Goal: Transaction & Acquisition: Purchase product/service

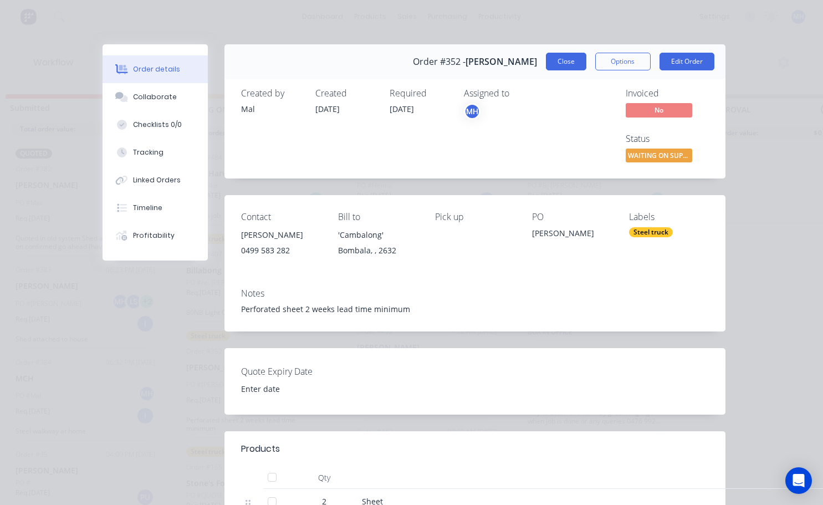
click at [562, 66] on button "Close" at bounding box center [566, 62] width 40 height 18
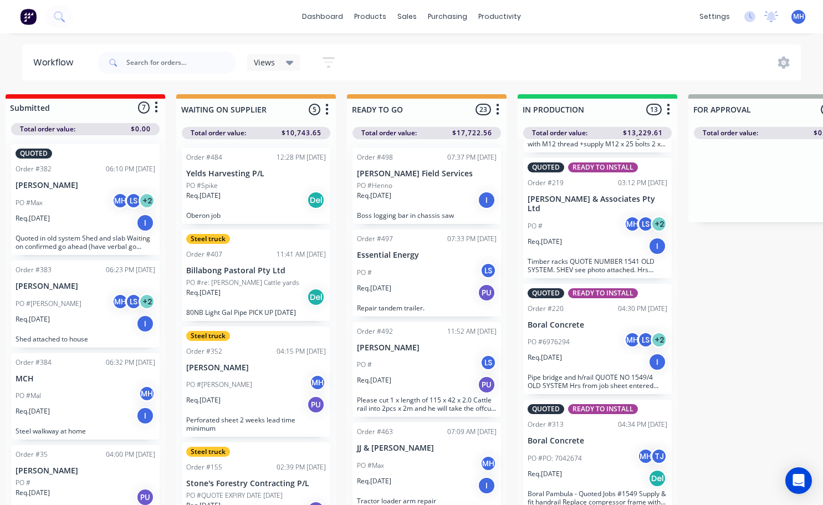
scroll to position [536, 0]
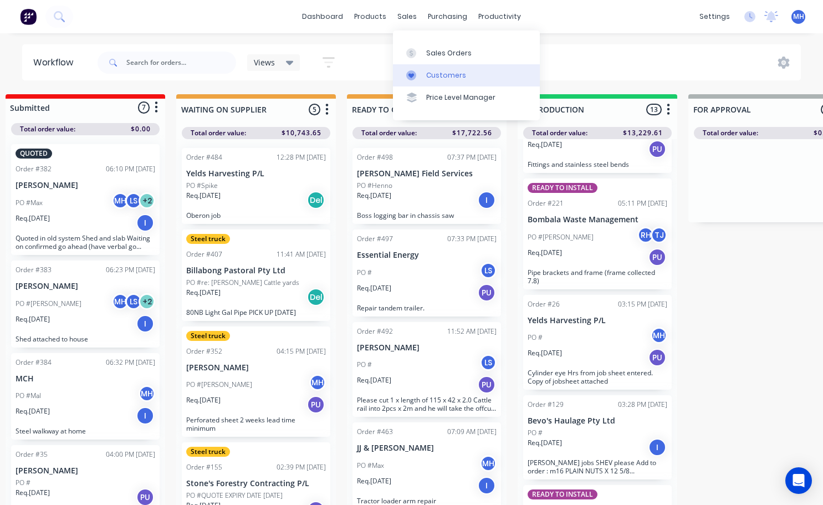
click at [434, 81] on link "Customers" at bounding box center [466, 75] width 147 height 22
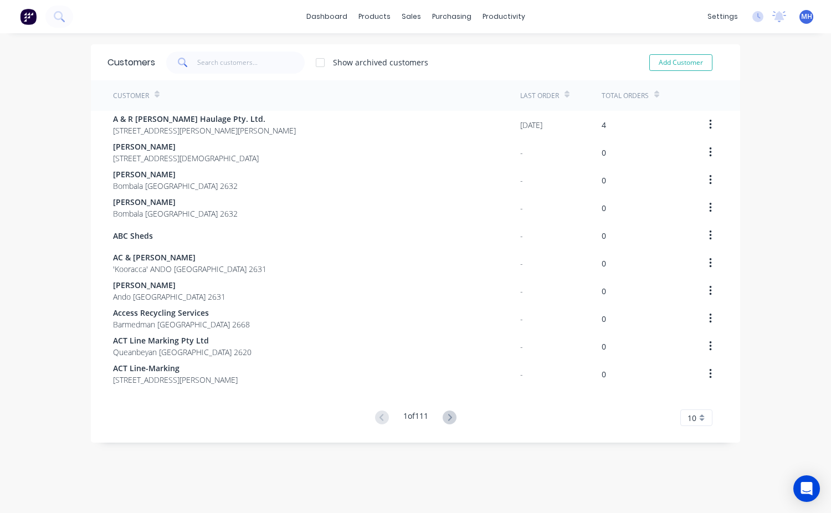
click at [190, 59] on span at bounding box center [181, 63] width 31 height 22
click at [199, 70] on input "text" at bounding box center [251, 63] width 108 height 22
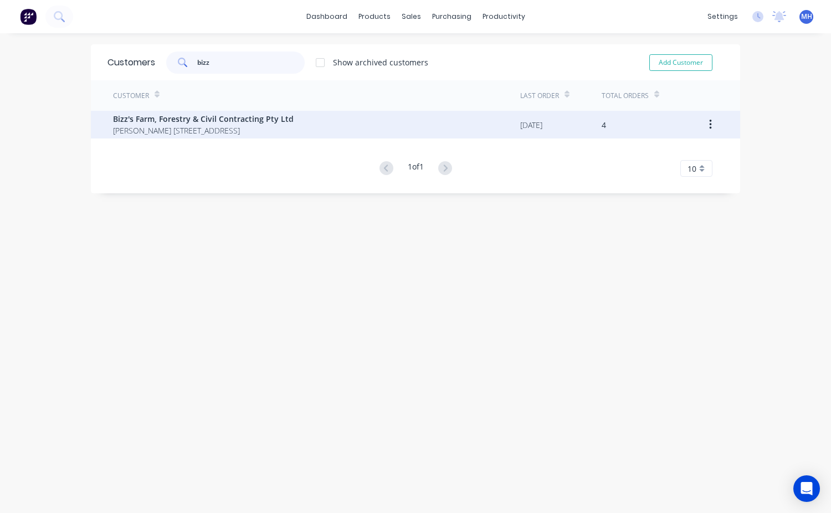
type input "bizz"
click at [201, 119] on span "Bizz's Farm, Forestry & Civil Contracting Pty Ltd" at bounding box center [203, 119] width 181 height 12
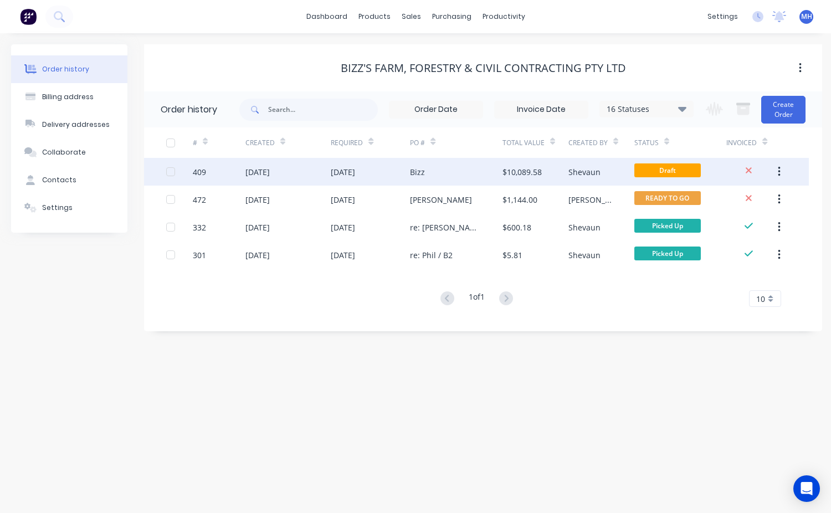
click at [678, 167] on span "Draft" at bounding box center [667, 170] width 66 height 14
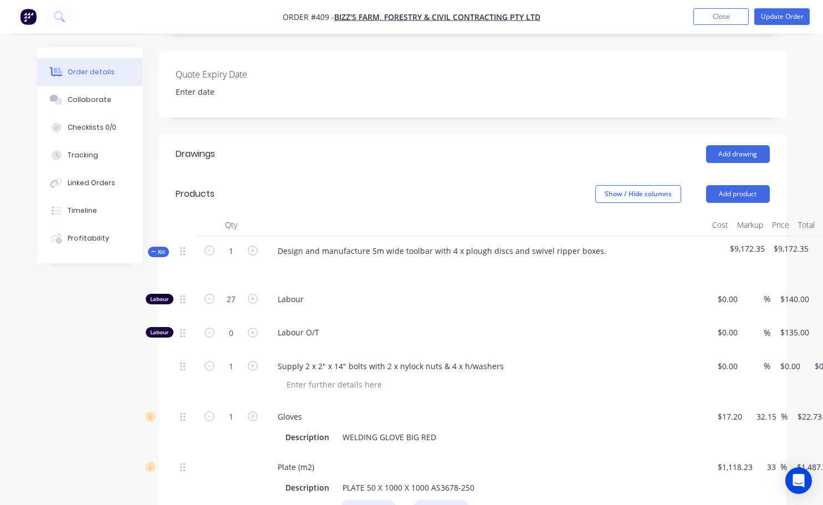
scroll to position [332, 0]
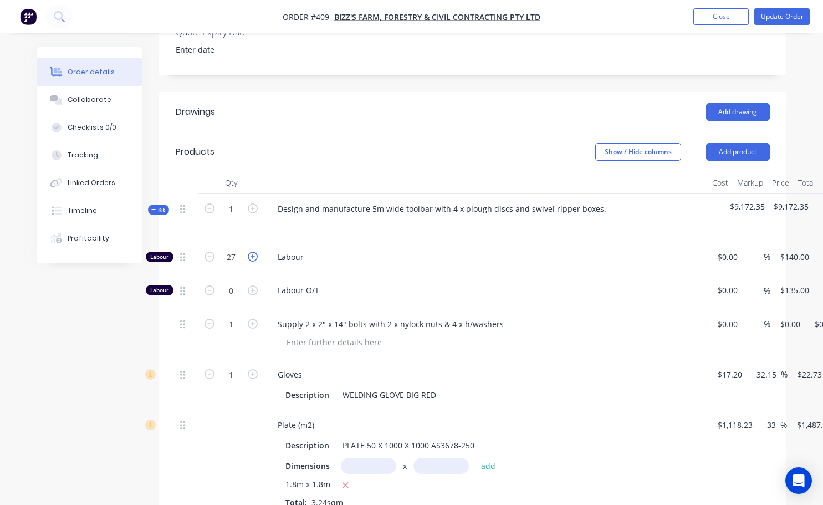
click at [252, 262] on icon "button" at bounding box center [253, 257] width 10 height 10
type input "28"
type input "$3,920.00"
click at [252, 262] on icon "button" at bounding box center [253, 257] width 10 height 10
type input "29"
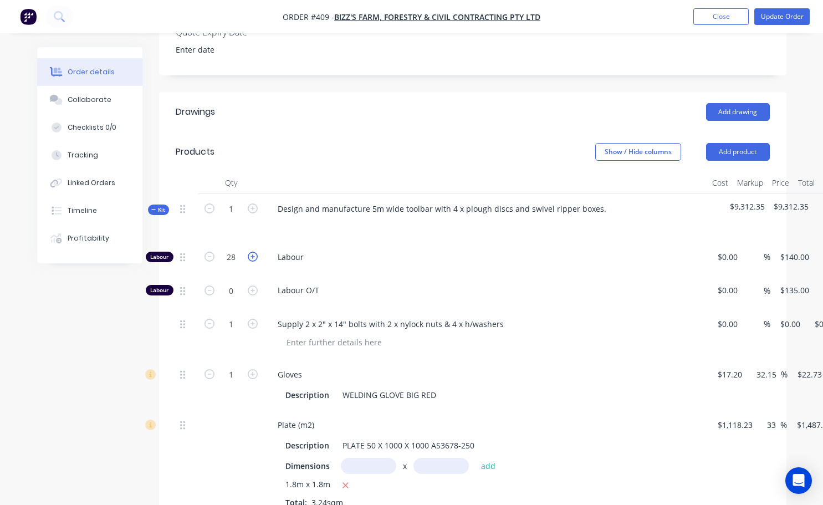
type input "$4,060.00"
click at [252, 262] on icon "button" at bounding box center [253, 257] width 10 height 10
type input "30"
type input "$4,200.00"
click at [252, 262] on icon "button" at bounding box center [253, 257] width 10 height 10
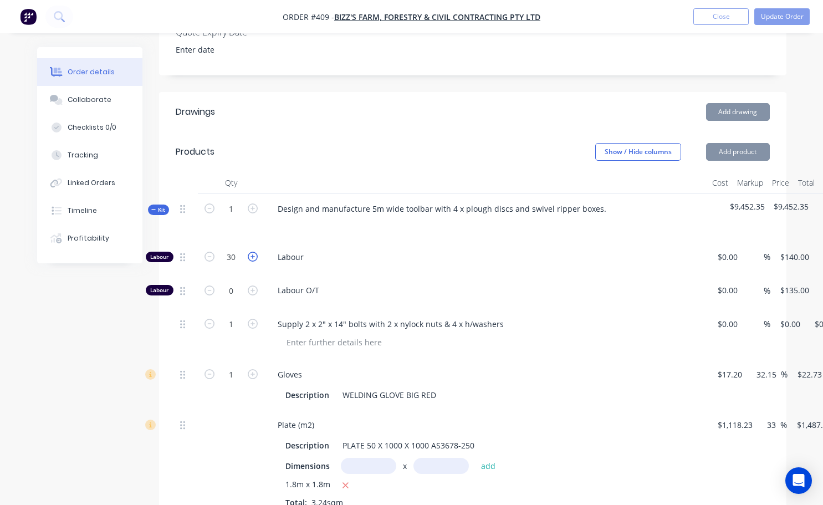
type input "31"
type input "$4,340.00"
click at [252, 262] on icon "button" at bounding box center [253, 257] width 10 height 10
type input "32"
type input "$4,480.00"
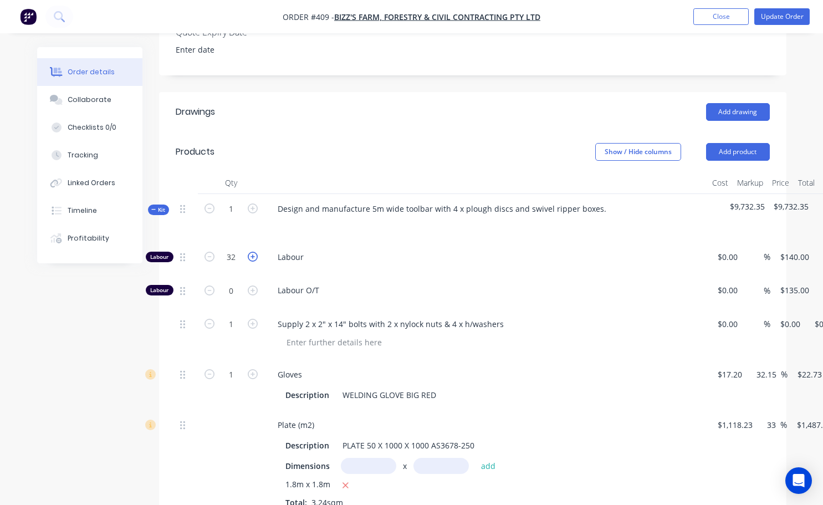
click at [252, 262] on icon "button" at bounding box center [253, 257] width 10 height 10
type input "33"
type input "$4,620.00"
click at [252, 262] on icon "button" at bounding box center [253, 257] width 10 height 10
type input "34"
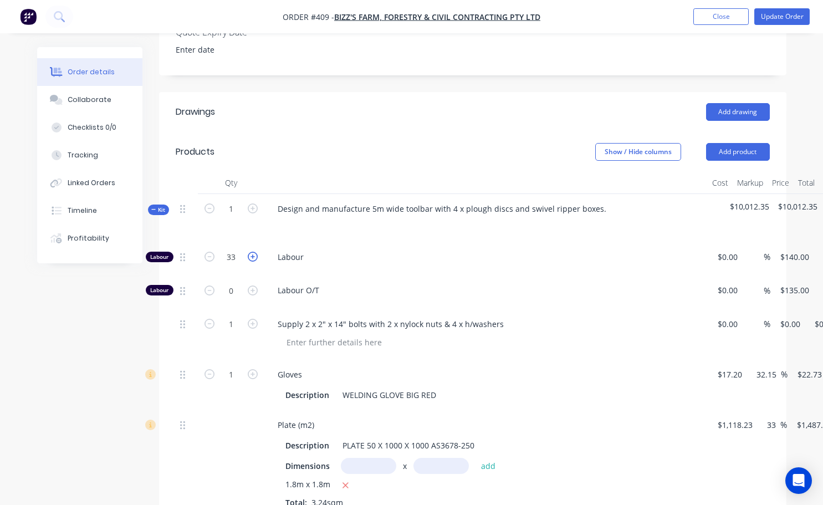
type input "$4,760.00"
click at [252, 262] on icon "button" at bounding box center [253, 257] width 10 height 10
type input "35"
type input "$4,900.00"
click at [252, 262] on icon "button" at bounding box center [253, 257] width 10 height 10
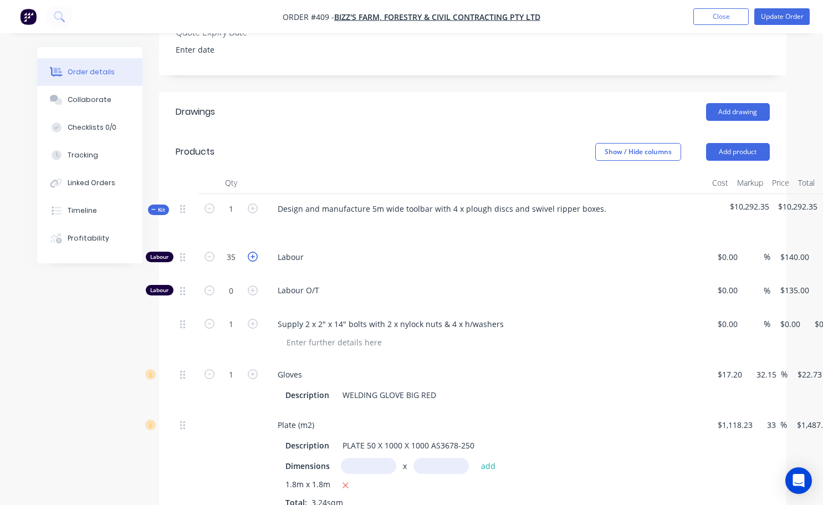
type input "36"
type input "$5,040.00"
click at [252, 262] on icon "button" at bounding box center [253, 257] width 10 height 10
type input "37"
type input "$5,180.00"
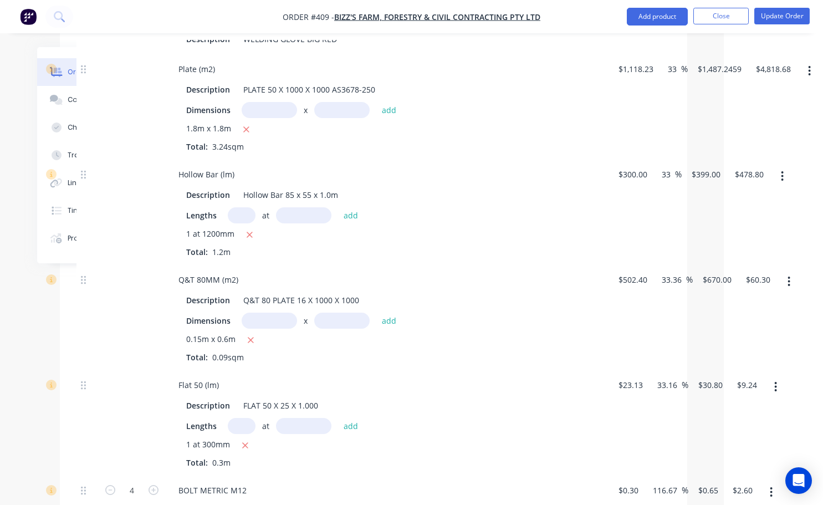
scroll to position [660, 99]
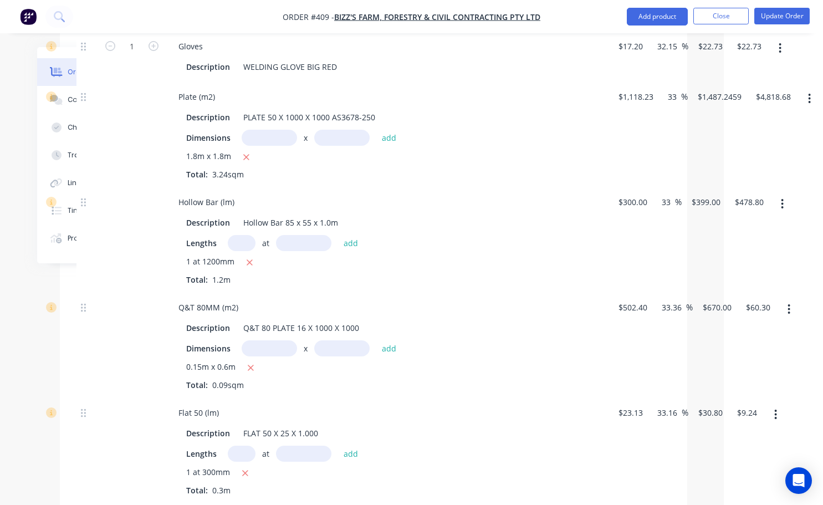
click at [218, 269] on span "1 at 1200mm" at bounding box center [210, 262] width 48 height 14
click at [213, 268] on span "1 at 1200mm" at bounding box center [210, 262] width 48 height 14
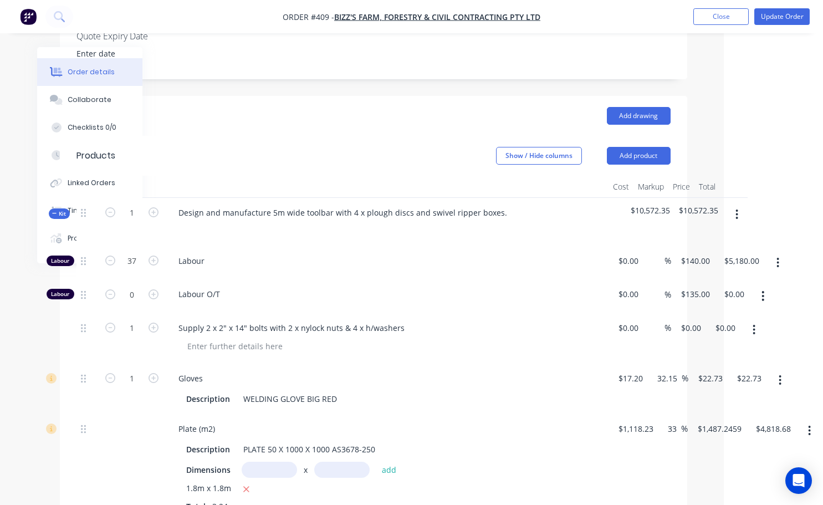
scroll to position [328, 99]
click at [737, 221] on icon "button" at bounding box center [736, 215] width 3 height 12
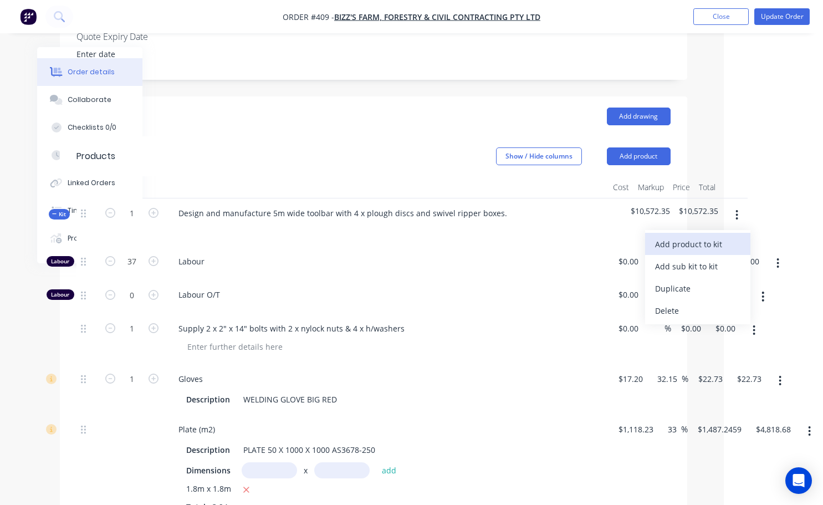
click at [698, 252] on div "Add product to kit" at bounding box center [697, 244] width 85 height 16
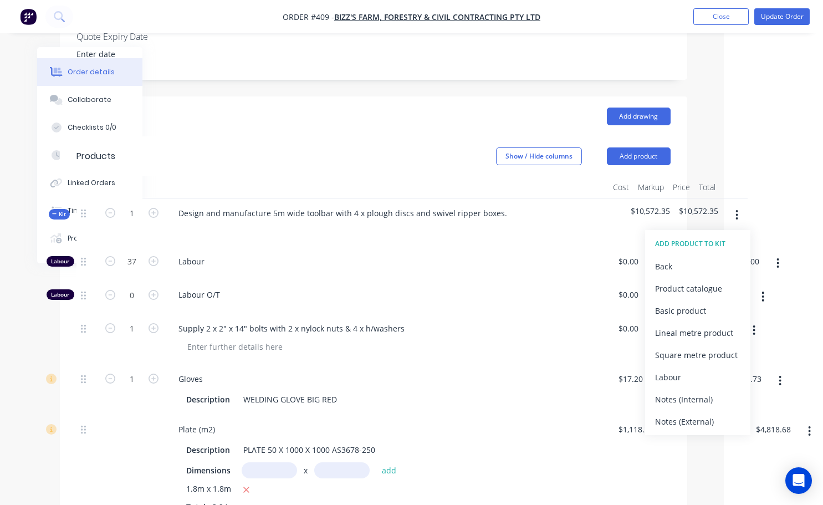
click at [527, 279] on div "Labour" at bounding box center [386, 264] width 443 height 34
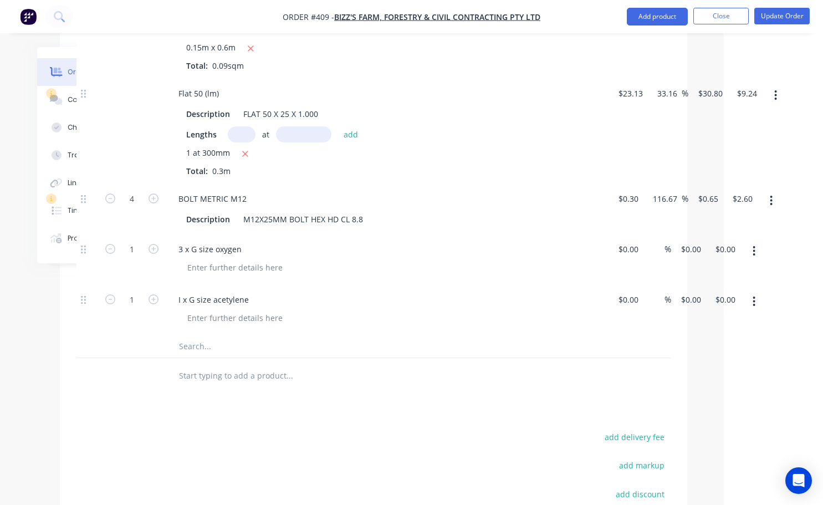
scroll to position [993, 99]
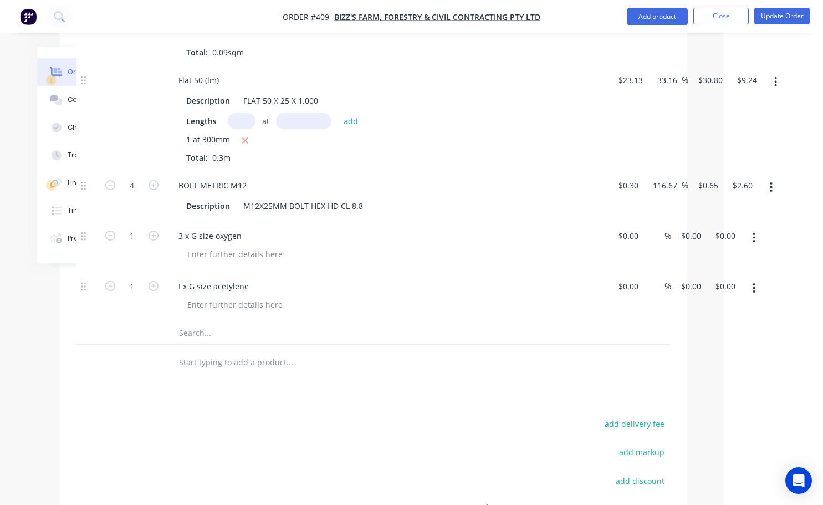
click at [197, 344] on input "text" at bounding box center [289, 333] width 222 height 22
type input "$"
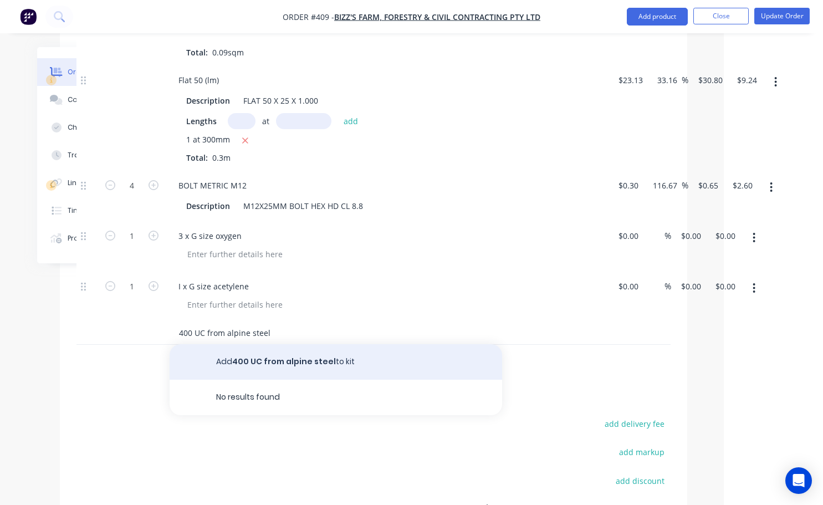
type input "400 UC from alpine steel"
click at [248, 369] on button "Add 400 UC from alpine steel to kit" at bounding box center [336, 361] width 332 height 35
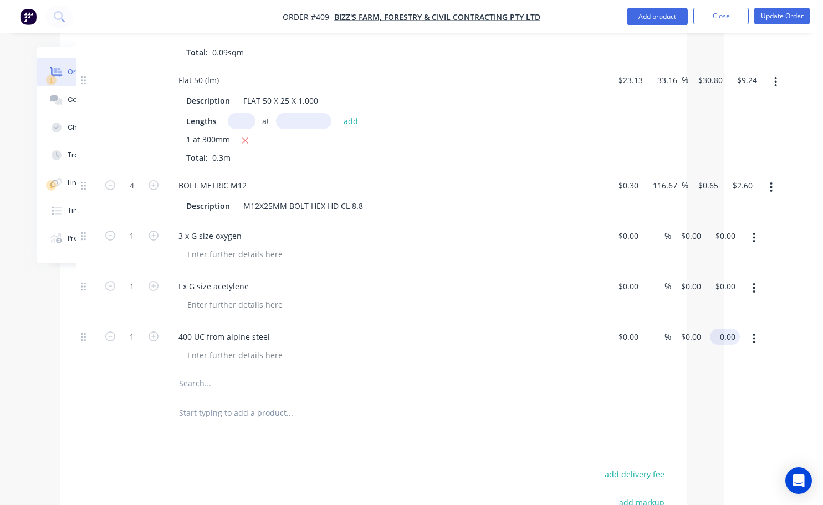
click at [720, 345] on input "0.00" at bounding box center [726, 337] width 25 height 16
type input "21"
type input "$21.00"
drag, startPoint x: 624, startPoint y: 426, endPoint x: 632, endPoint y: 424, distance: 7.8
click at [626, 426] on div at bounding box center [373, 413] width 594 height 36
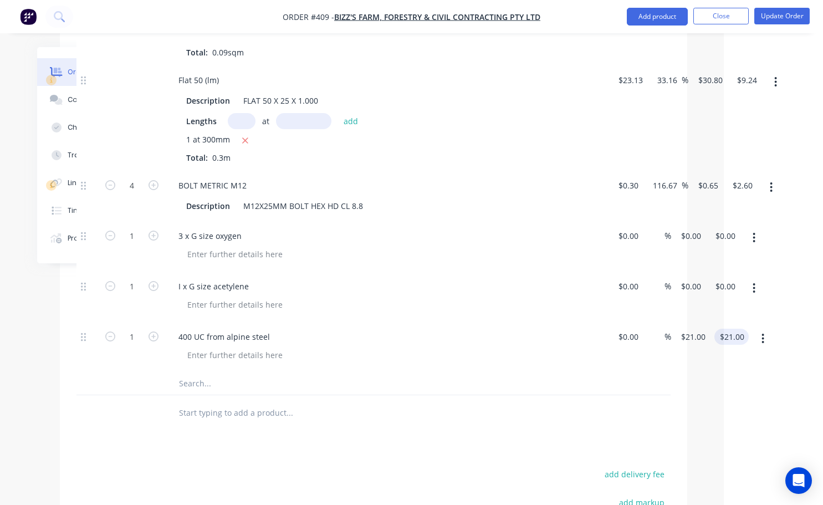
type input "21.00"
click at [741, 345] on input "21.00" at bounding box center [734, 337] width 30 height 16
click at [719, 345] on input at bounding box center [725, 337] width 13 height 16
type input "3000"
type input "$3,000.00"
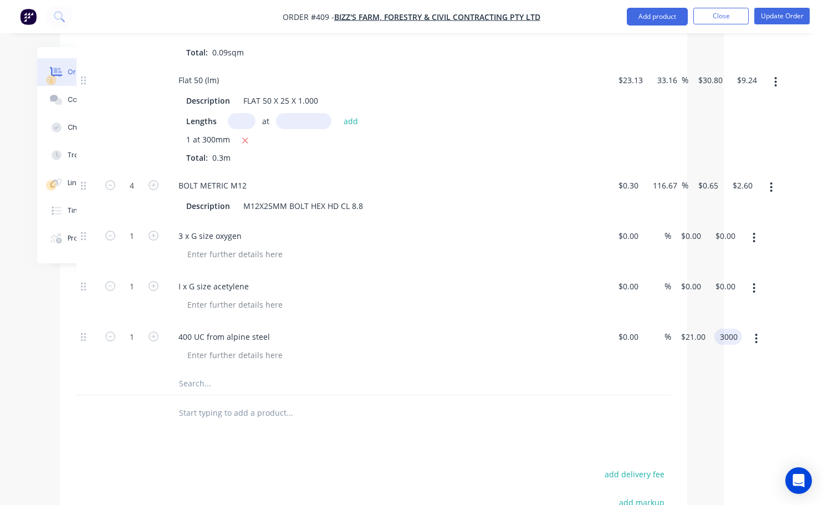
type input "$3,000.00"
click at [658, 407] on div at bounding box center [373, 413] width 594 height 36
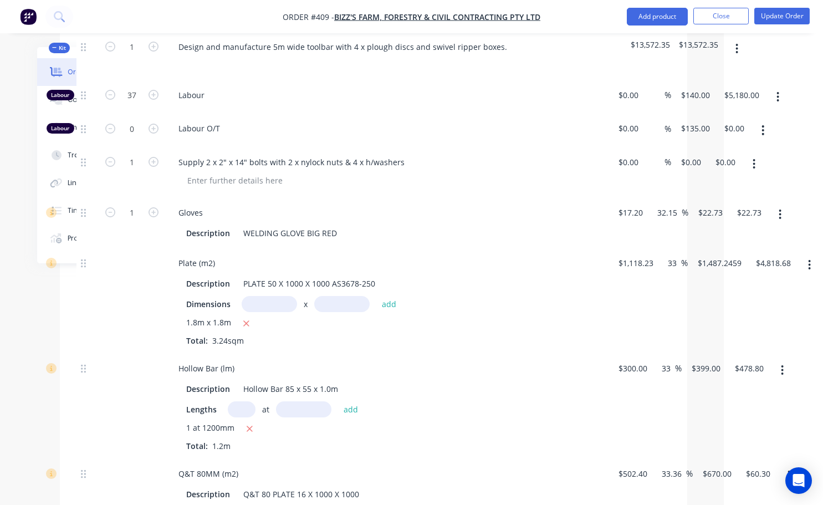
scroll to position [439, 99]
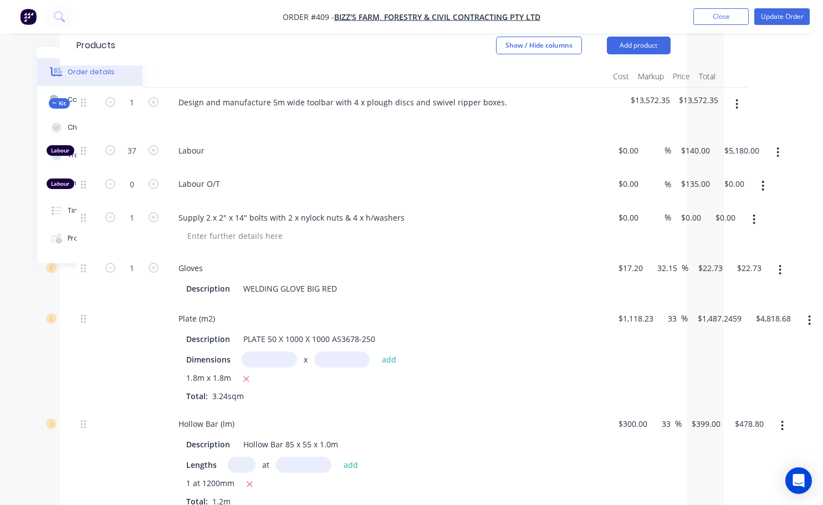
click at [753, 226] on icon "button" at bounding box center [753, 219] width 3 height 12
click at [694, 279] on div "Duplicate" at bounding box center [714, 271] width 85 height 16
click at [474, 263] on div "Gloves Description WELDING GLOVE BIG RED" at bounding box center [386, 278] width 443 height 50
click at [754, 224] on icon "button" at bounding box center [754, 219] width 2 height 10
click at [703, 276] on div "Duplicate" at bounding box center [714, 271] width 85 height 16
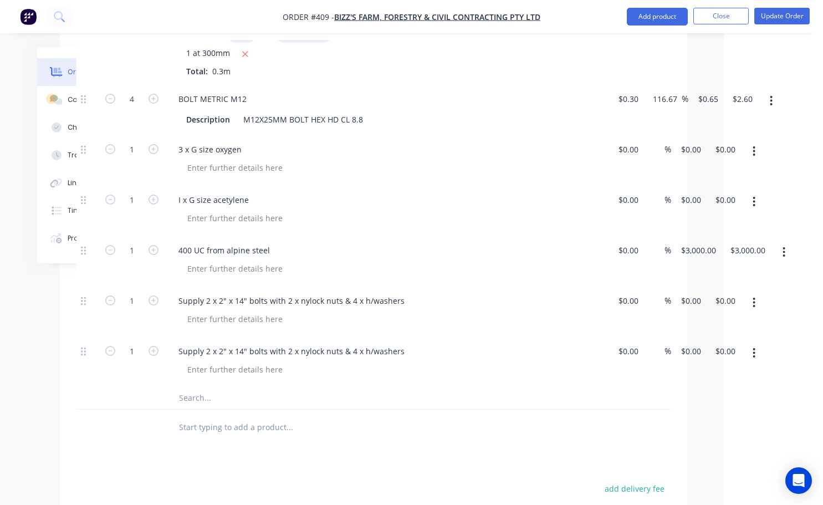
scroll to position [1104, 99]
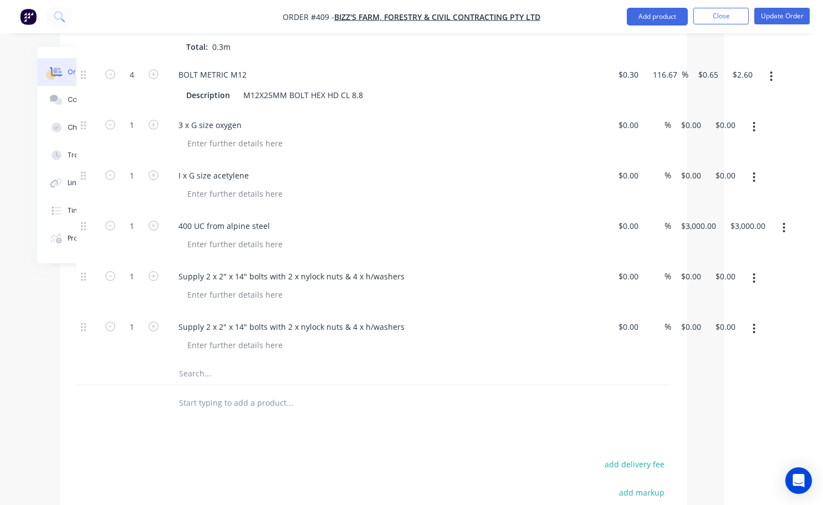
click at [754, 335] on icon "button" at bounding box center [753, 328] width 3 height 12
drag, startPoint x: 689, startPoint y: 431, endPoint x: 694, endPoint y: 411, distance: 21.0
click at [689, 431] on div "Delete" at bounding box center [714, 424] width 85 height 16
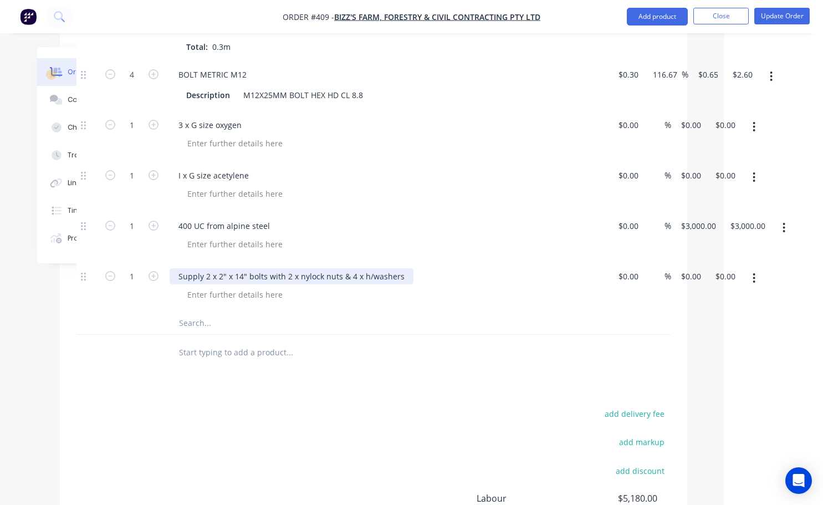
click at [242, 284] on div "Supply 2 x 2" x 14" bolts with 2 x nylock nuts & 4 x h/washers" at bounding box center [292, 276] width 244 height 16
click at [341, 327] on input "text" at bounding box center [289, 323] width 222 height 22
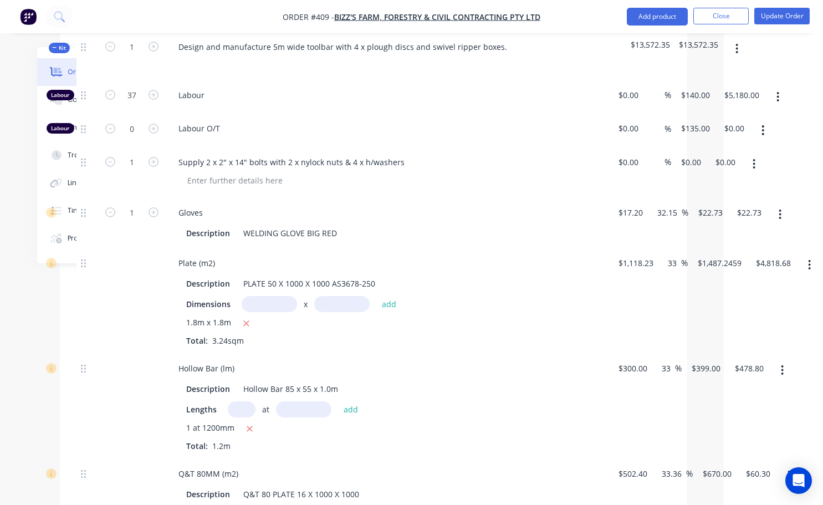
scroll to position [383, 99]
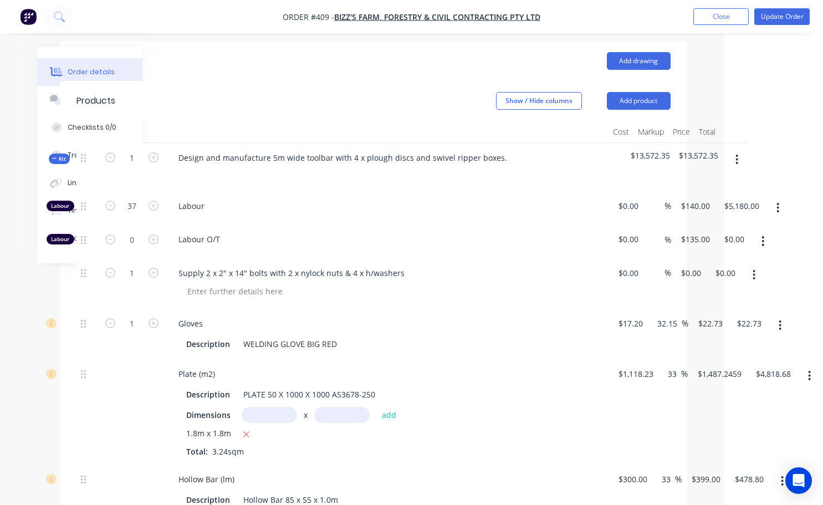
click at [737, 165] on icon "button" at bounding box center [737, 160] width 2 height 10
click at [700, 197] on div "Add product to kit" at bounding box center [697, 189] width 85 height 16
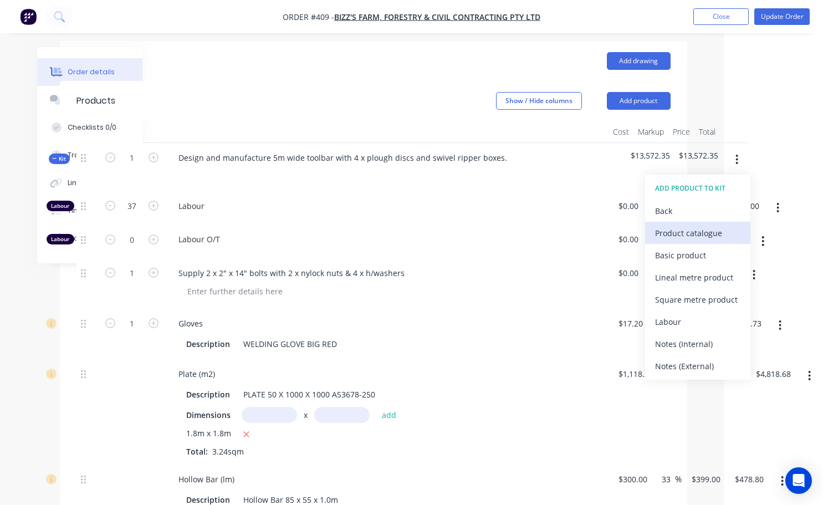
click at [679, 241] on div "Product catalogue" at bounding box center [697, 233] width 85 height 16
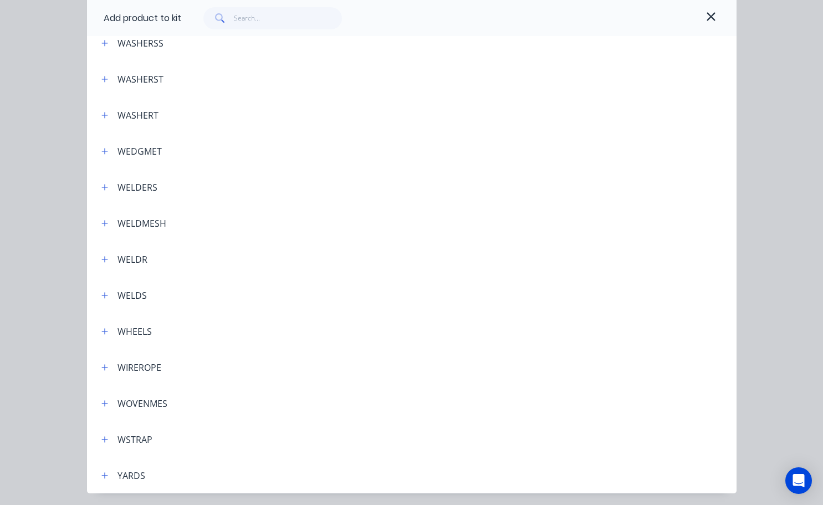
scroll to position [4077, 0]
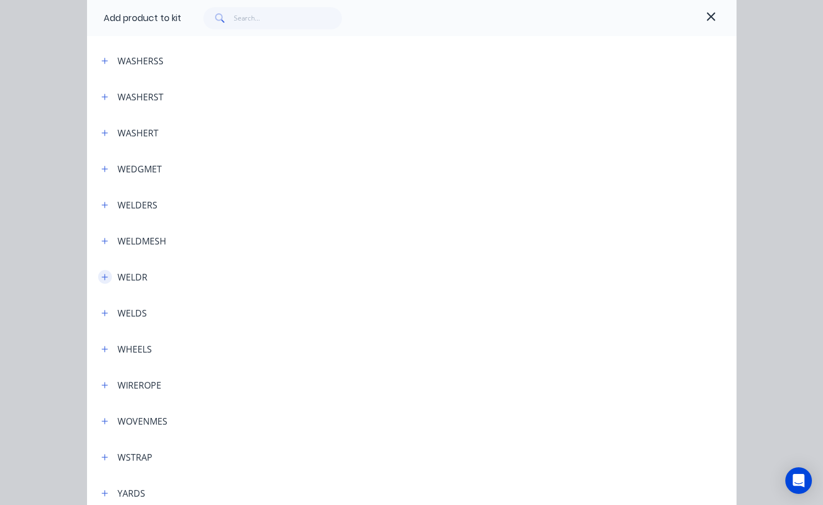
click at [104, 278] on icon "button" at bounding box center [104, 277] width 7 height 8
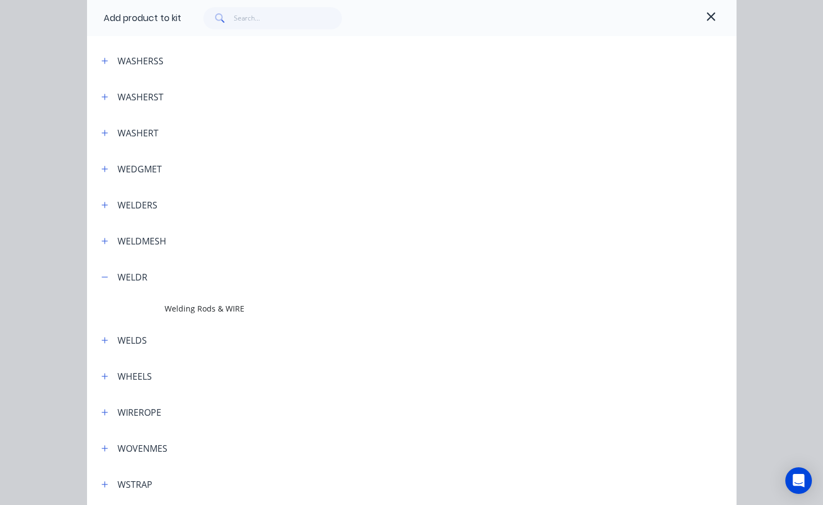
click at [206, 316] on td "Welding Rods & WIRE" at bounding box center [450, 309] width 571 height 28
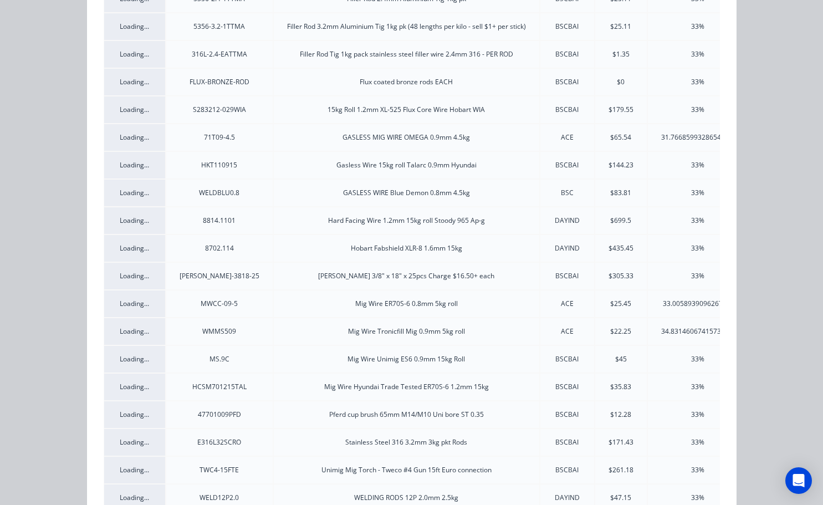
scroll to position [554, 0]
drag, startPoint x: 673, startPoint y: 360, endPoint x: 657, endPoint y: 366, distance: 17.0
click at [673, 361] on div "33%" at bounding box center [698, 358] width 100 height 10
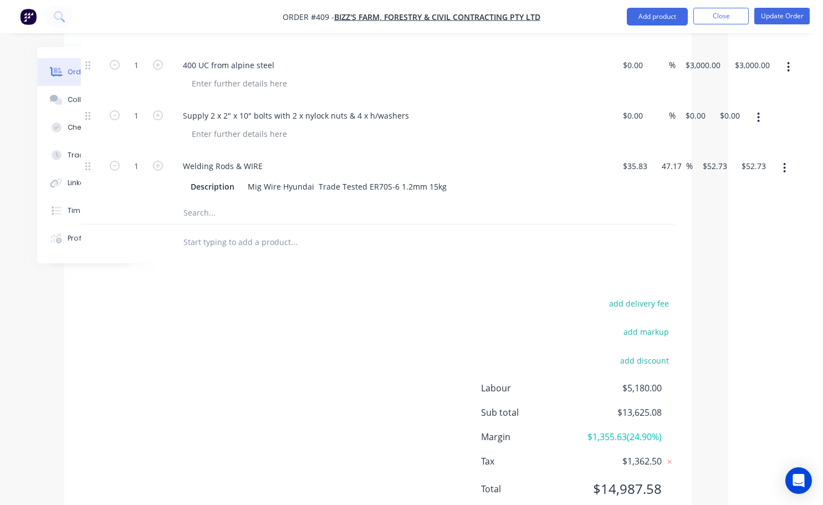
scroll to position [1270, 95]
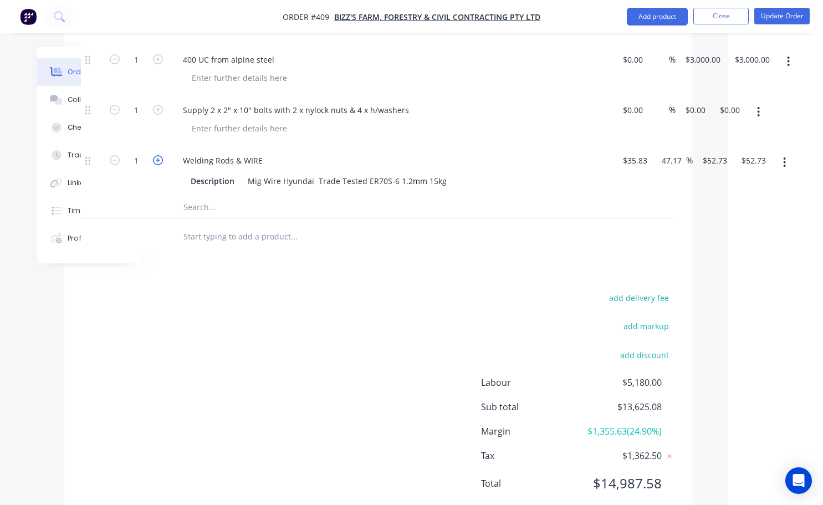
click at [156, 165] on icon "button" at bounding box center [158, 160] width 10 height 10
type input "2"
type input "$105.46"
click at [157, 165] on icon "button" at bounding box center [158, 160] width 10 height 10
type input "3"
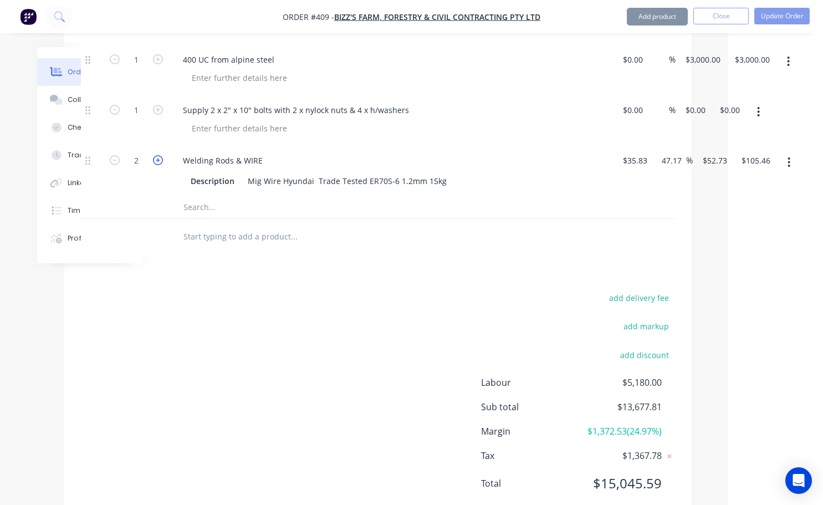
type input "$158.19"
click at [154, 165] on icon "button" at bounding box center [158, 160] width 10 height 10
type input "4"
type input "$210.92"
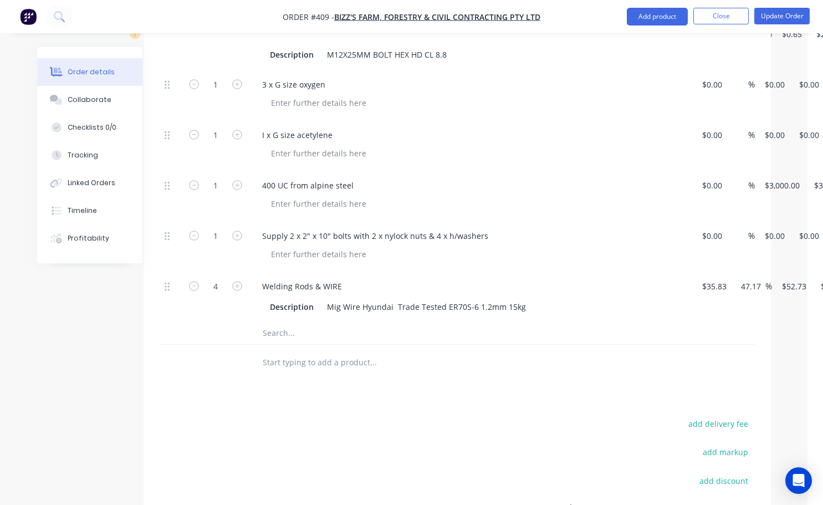
scroll to position [1144, 0]
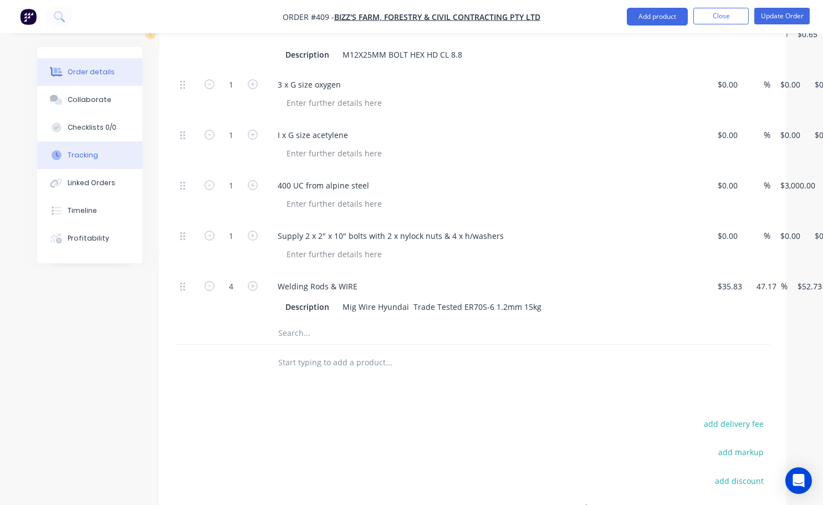
click at [91, 157] on div "Tracking" at bounding box center [83, 155] width 30 height 10
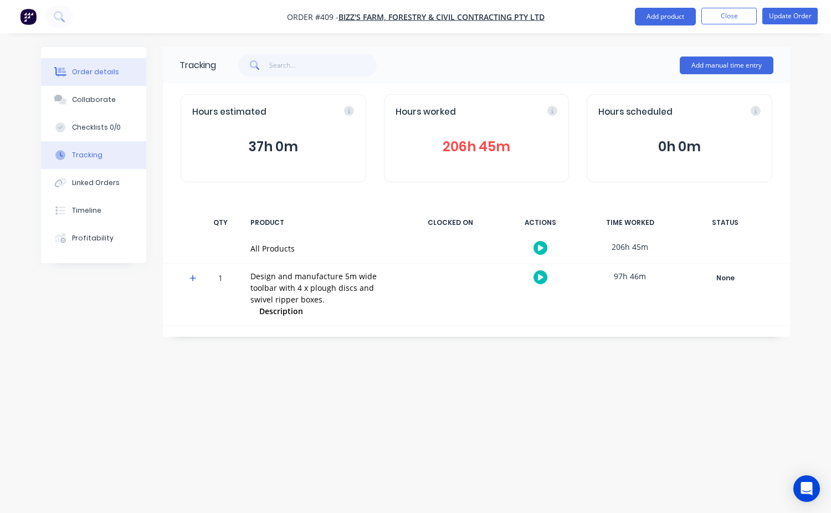
click at [90, 70] on div "Order details" at bounding box center [95, 72] width 47 height 10
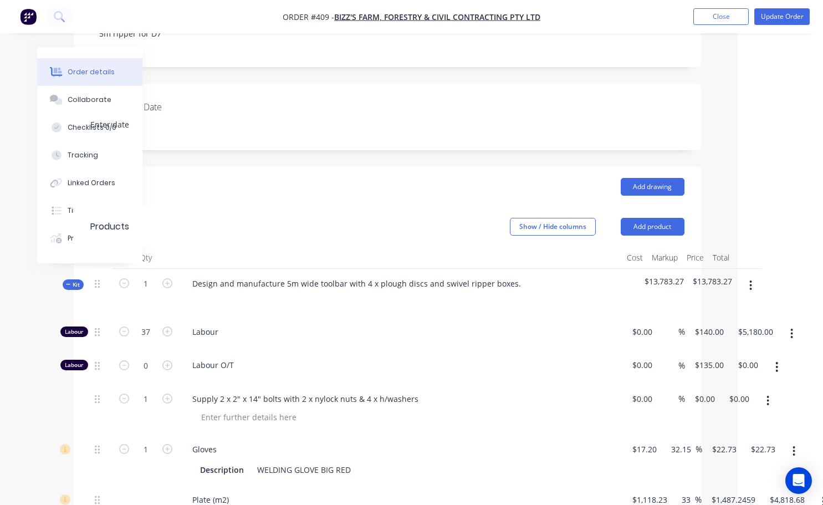
scroll to position [258, 88]
click at [747, 290] on icon "button" at bounding box center [748, 285] width 3 height 12
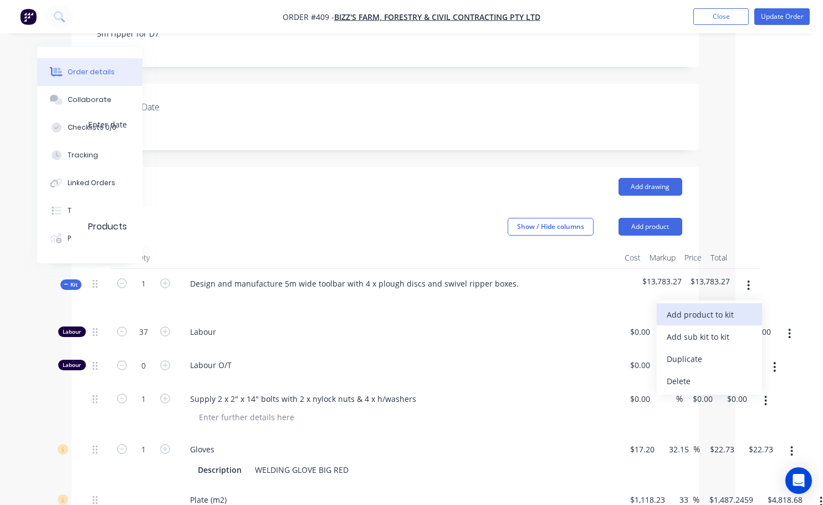
click at [706, 322] on div "Add product to kit" at bounding box center [709, 314] width 85 height 16
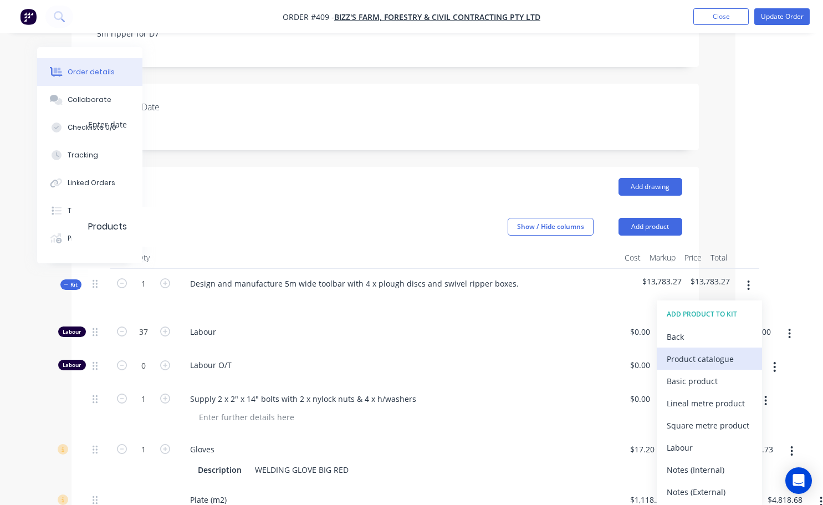
click at [684, 367] on div "Product catalogue" at bounding box center [709, 359] width 85 height 16
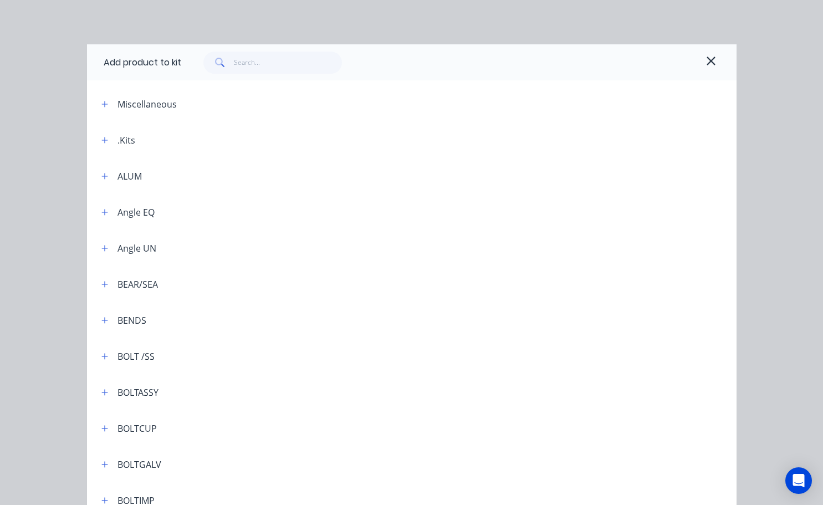
click at [147, 107] on div "Miscellaneous" at bounding box center [146, 104] width 59 height 13
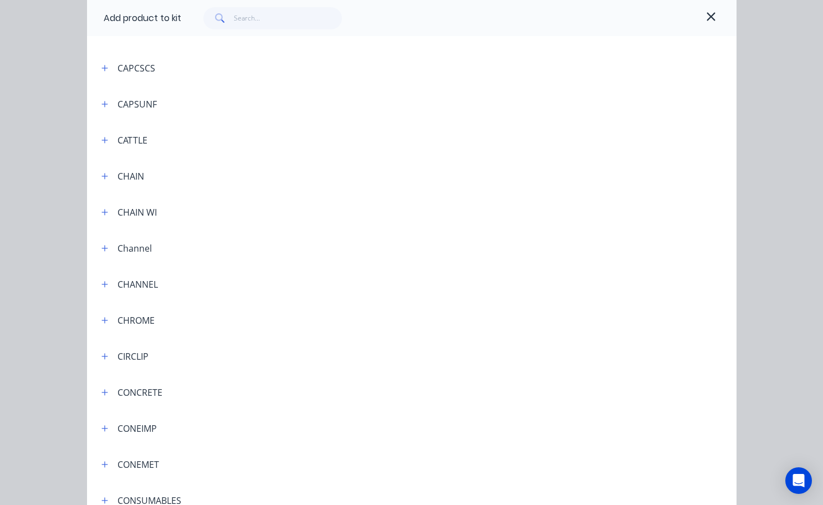
scroll to position [831, 0]
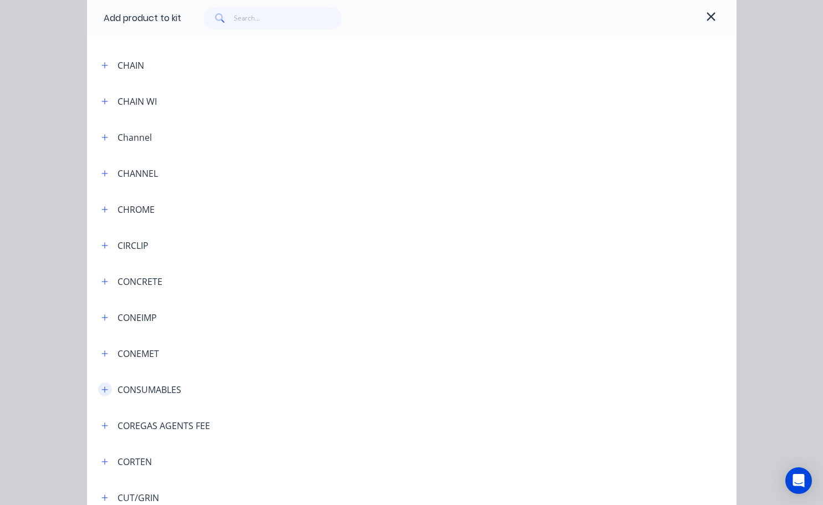
click at [103, 390] on icon "button" at bounding box center [104, 390] width 7 height 8
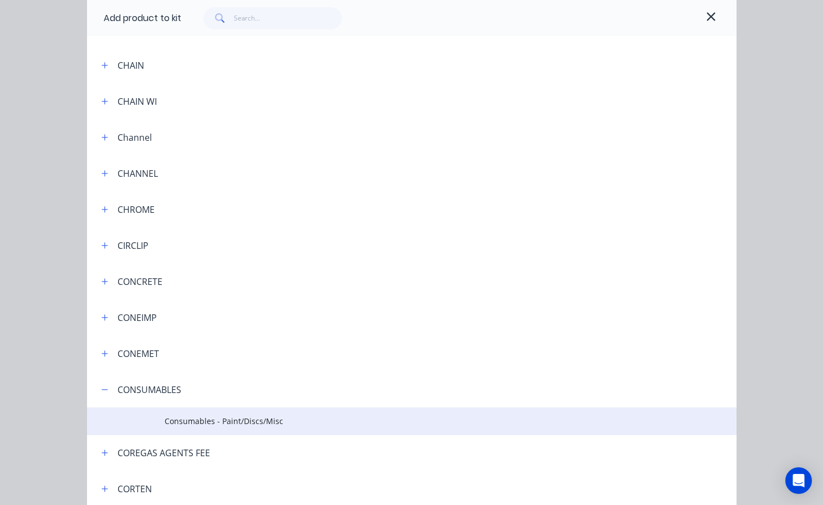
click at [244, 420] on span "Consumables - Paint/Discs/Misc" at bounding box center [393, 421] width 457 height 12
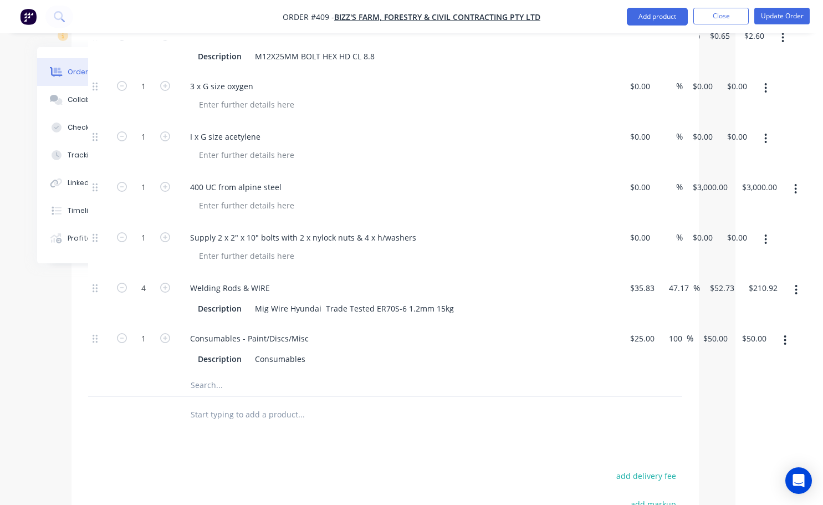
scroll to position [1144, 88]
click at [780, 16] on button "Update Order" at bounding box center [781, 16] width 55 height 17
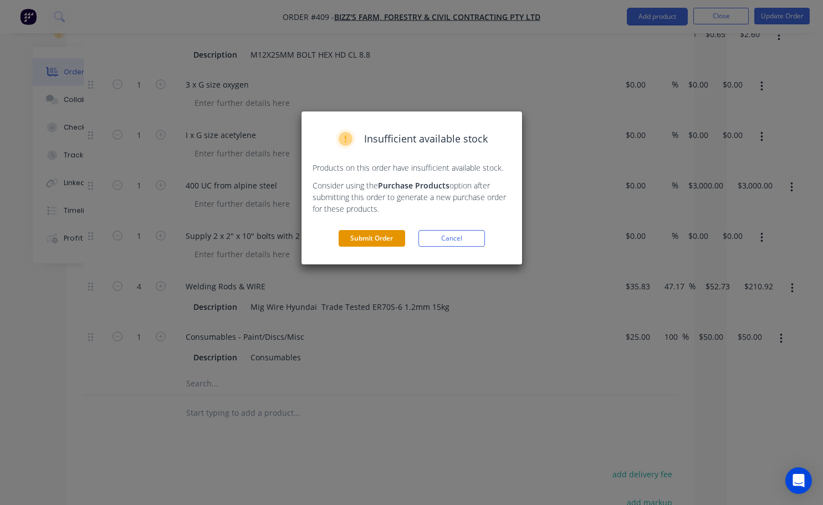
click at [387, 239] on button "Submit Order" at bounding box center [372, 238] width 66 height 17
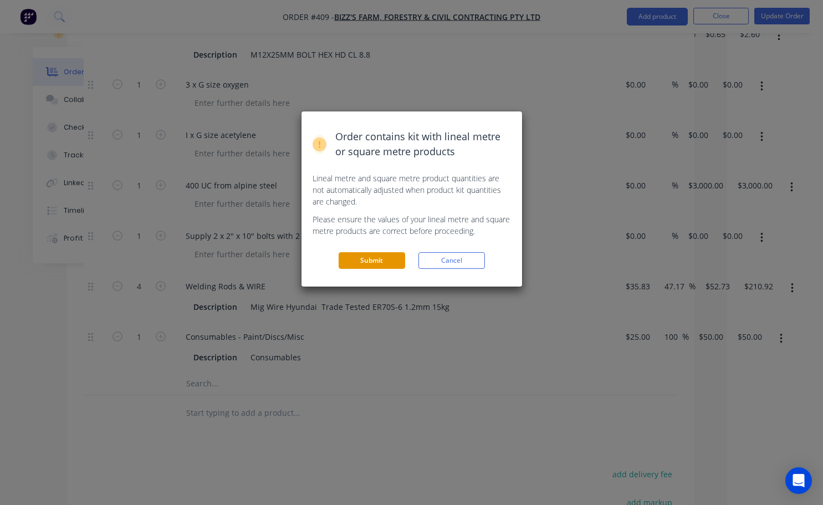
click at [383, 263] on button "Submit" at bounding box center [372, 260] width 66 height 17
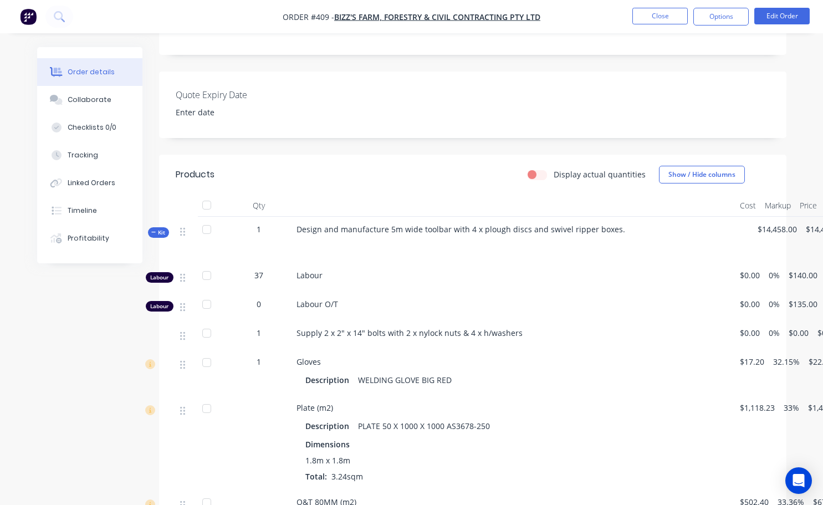
scroll to position [277, 0]
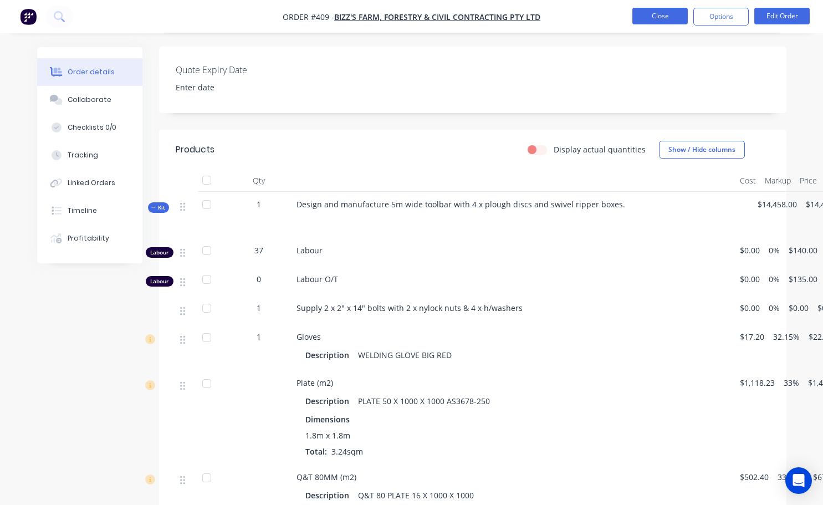
click at [673, 22] on button "Close" at bounding box center [659, 16] width 55 height 17
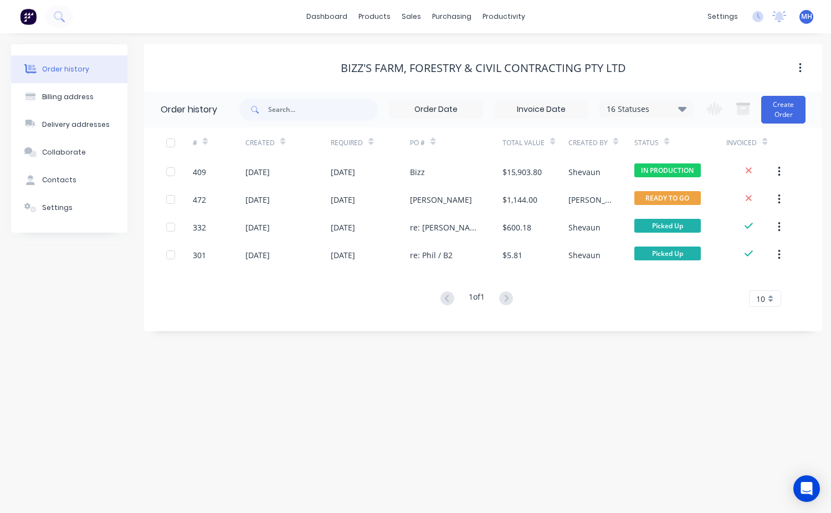
click at [805, 15] on span "MH" at bounding box center [806, 17] width 11 height 10
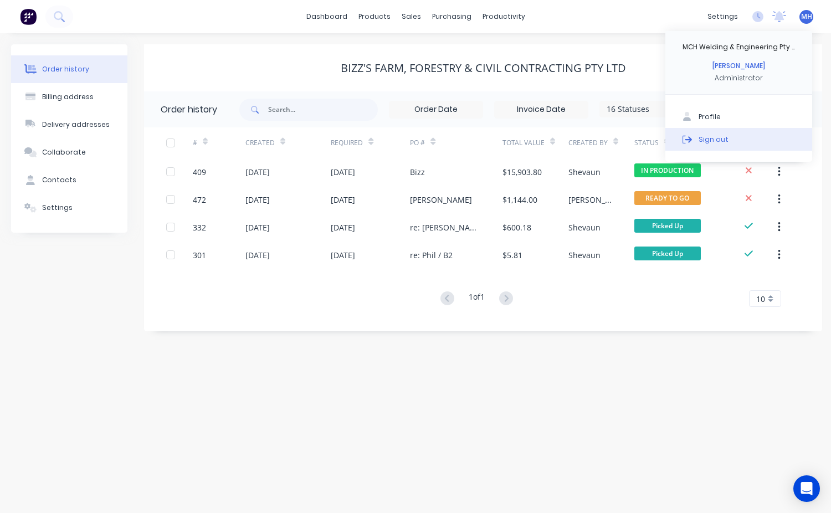
click at [724, 137] on div "Sign out" at bounding box center [714, 139] width 30 height 10
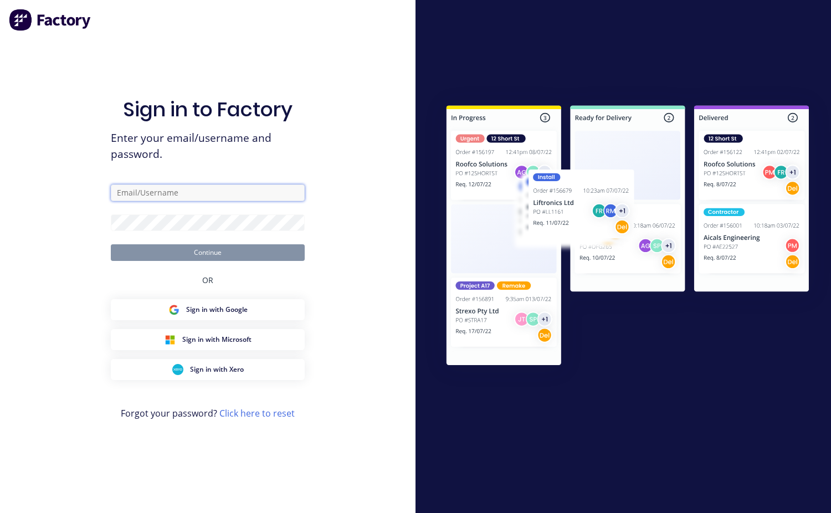
type input "[EMAIL_ADDRESS][DOMAIN_NAME]"
